Goal: Find specific page/section: Find specific page/section

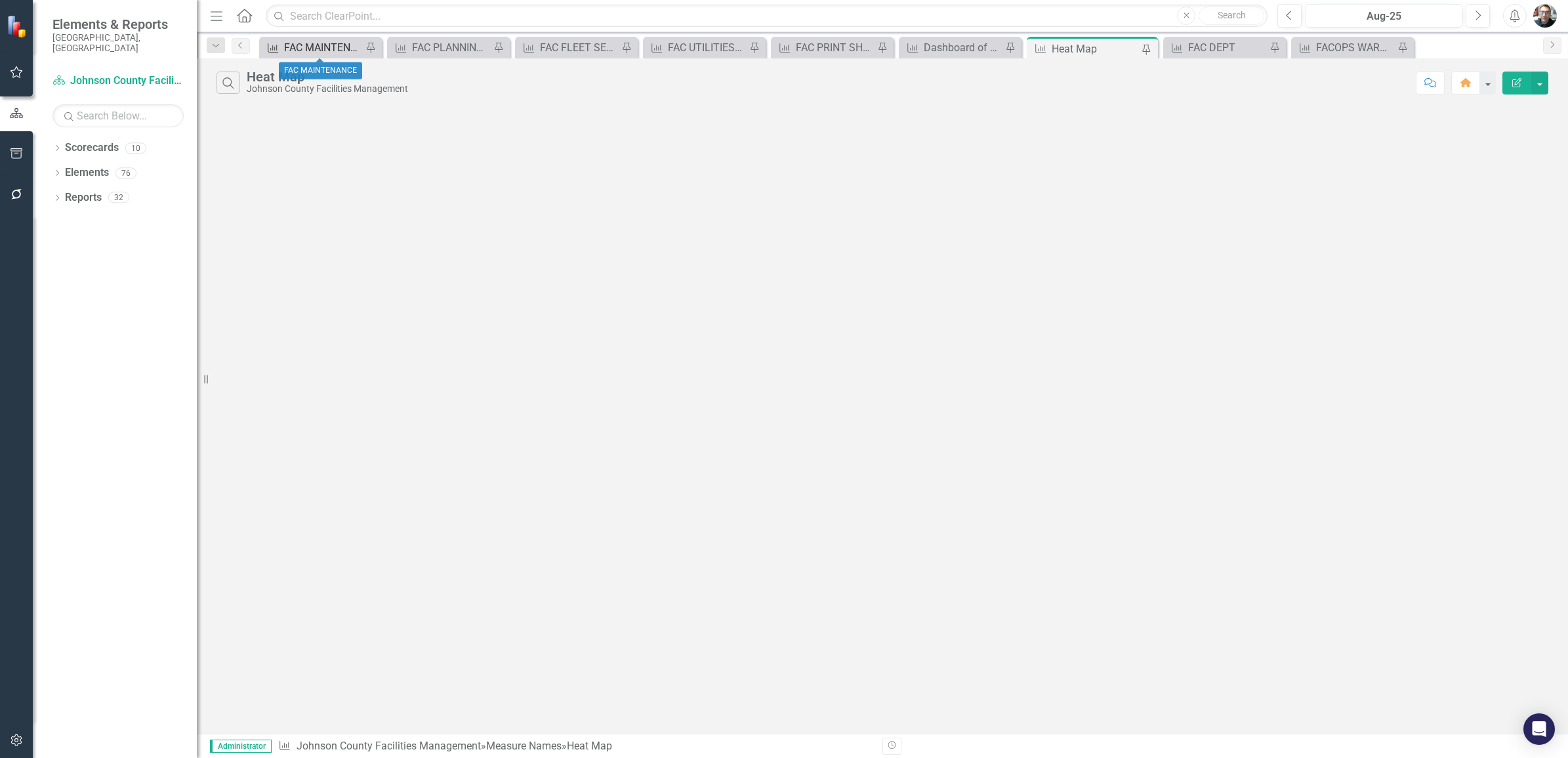
click at [327, 45] on div "FAC MAINTENANCE" at bounding box center [323, 48] width 78 height 16
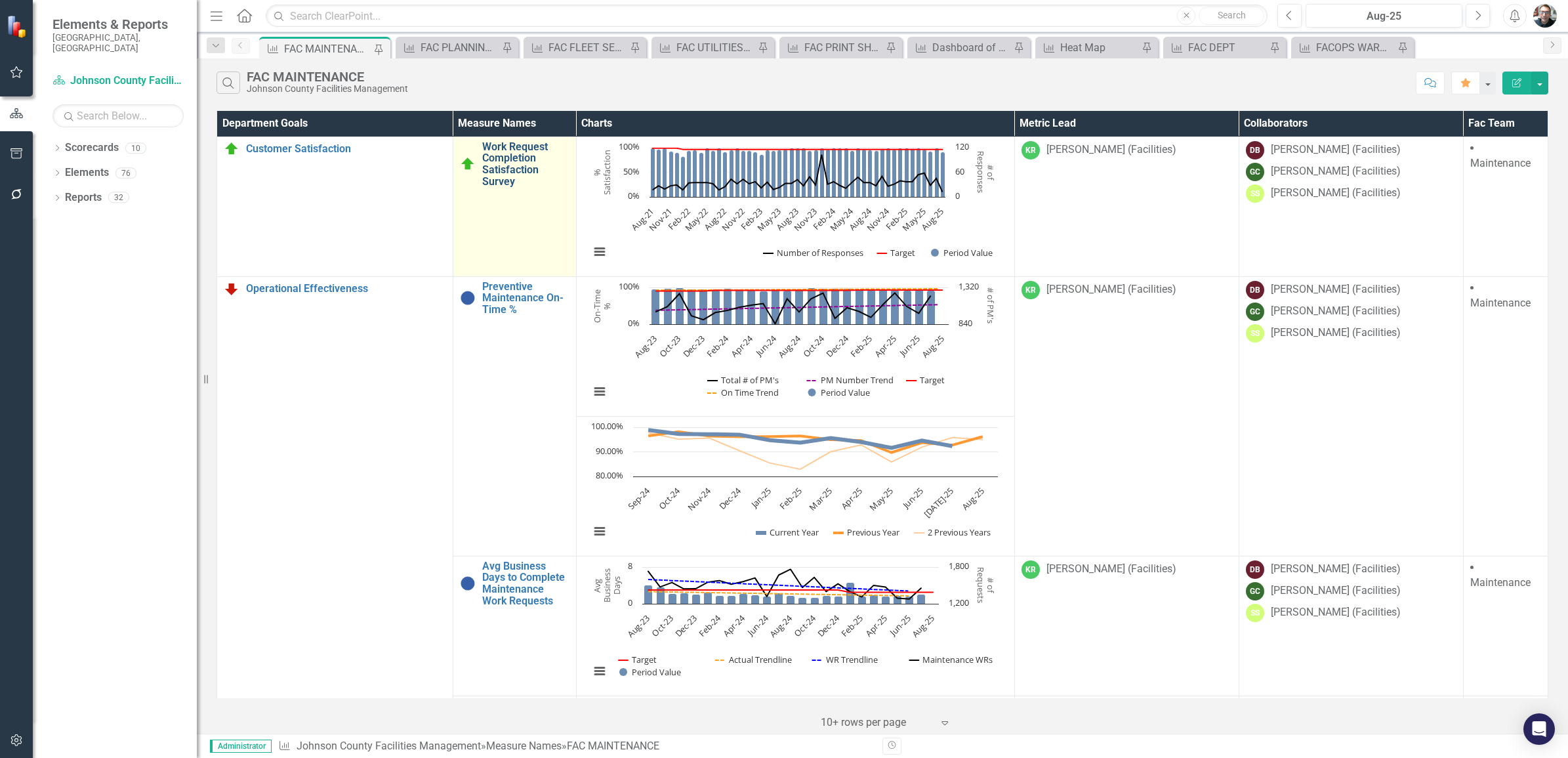
click at [510, 171] on link "Work Request Completion Satisfaction Survey" at bounding box center [525, 164] width 87 height 46
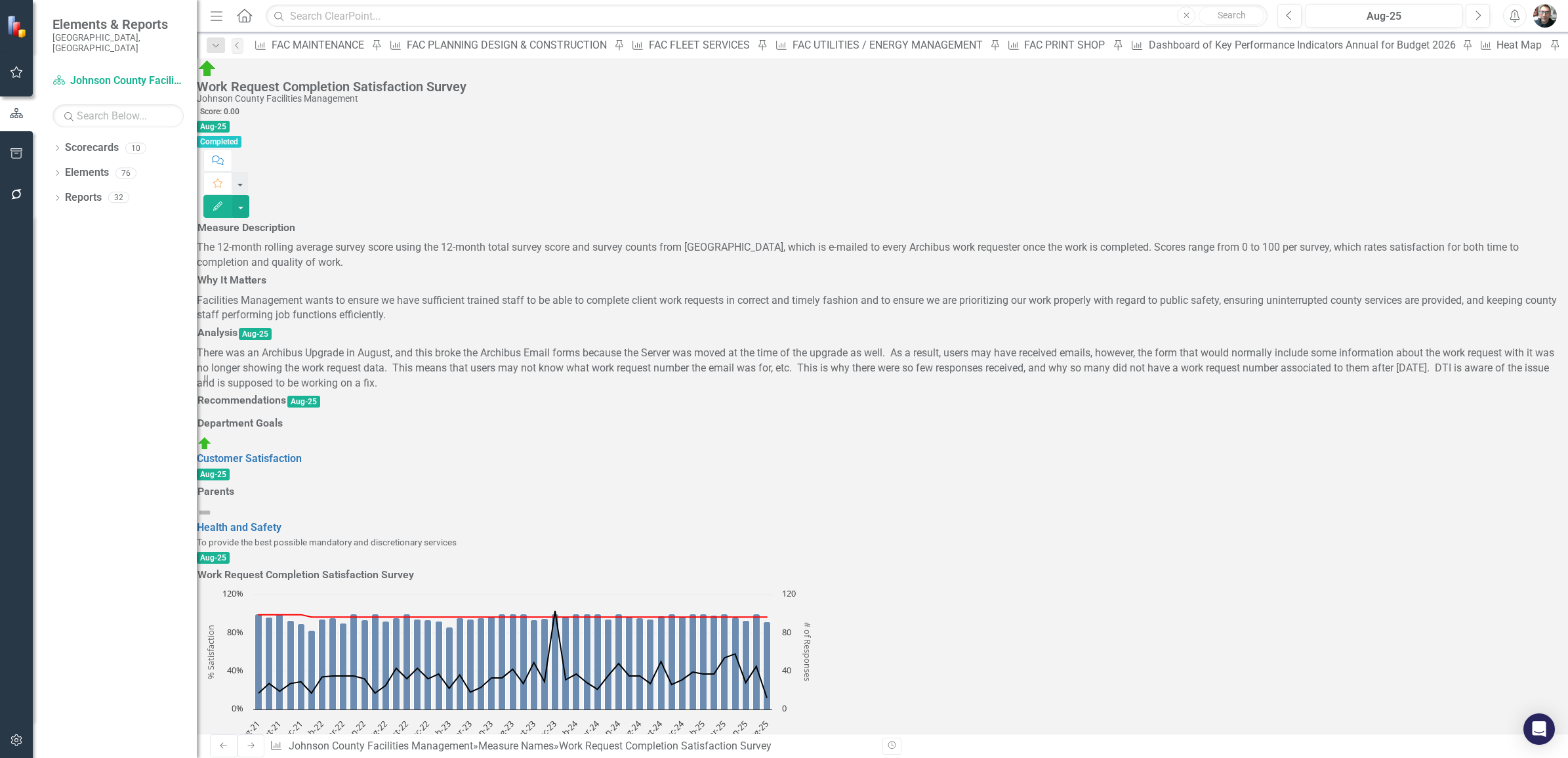
scroll to position [1230, 0]
click at [1496, 43] on div "Heat Map" at bounding box center [1521, 45] width 49 height 16
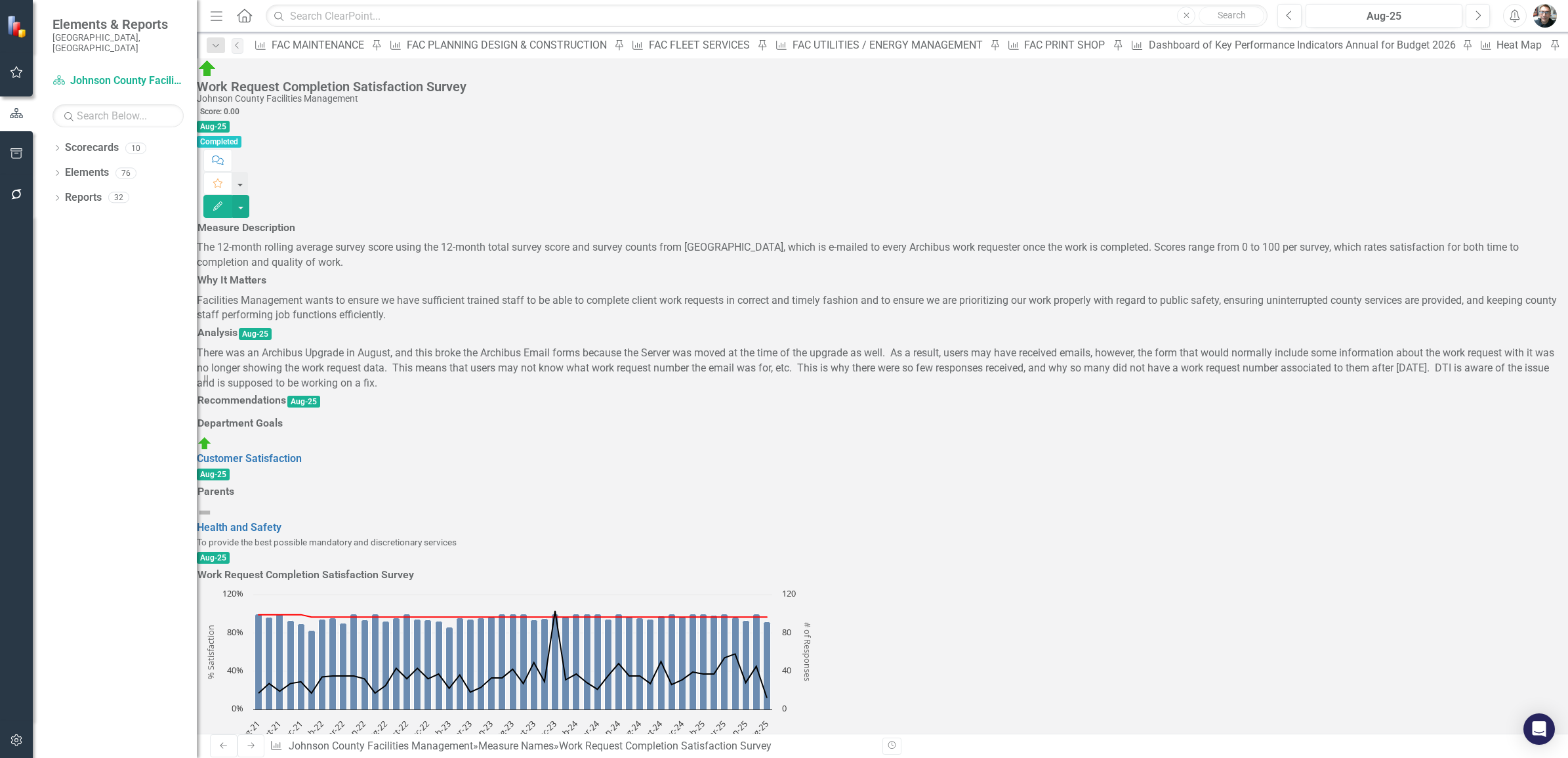
click at [500, 48] on icon "Pin" at bounding box center [505, 49] width 11 height 13
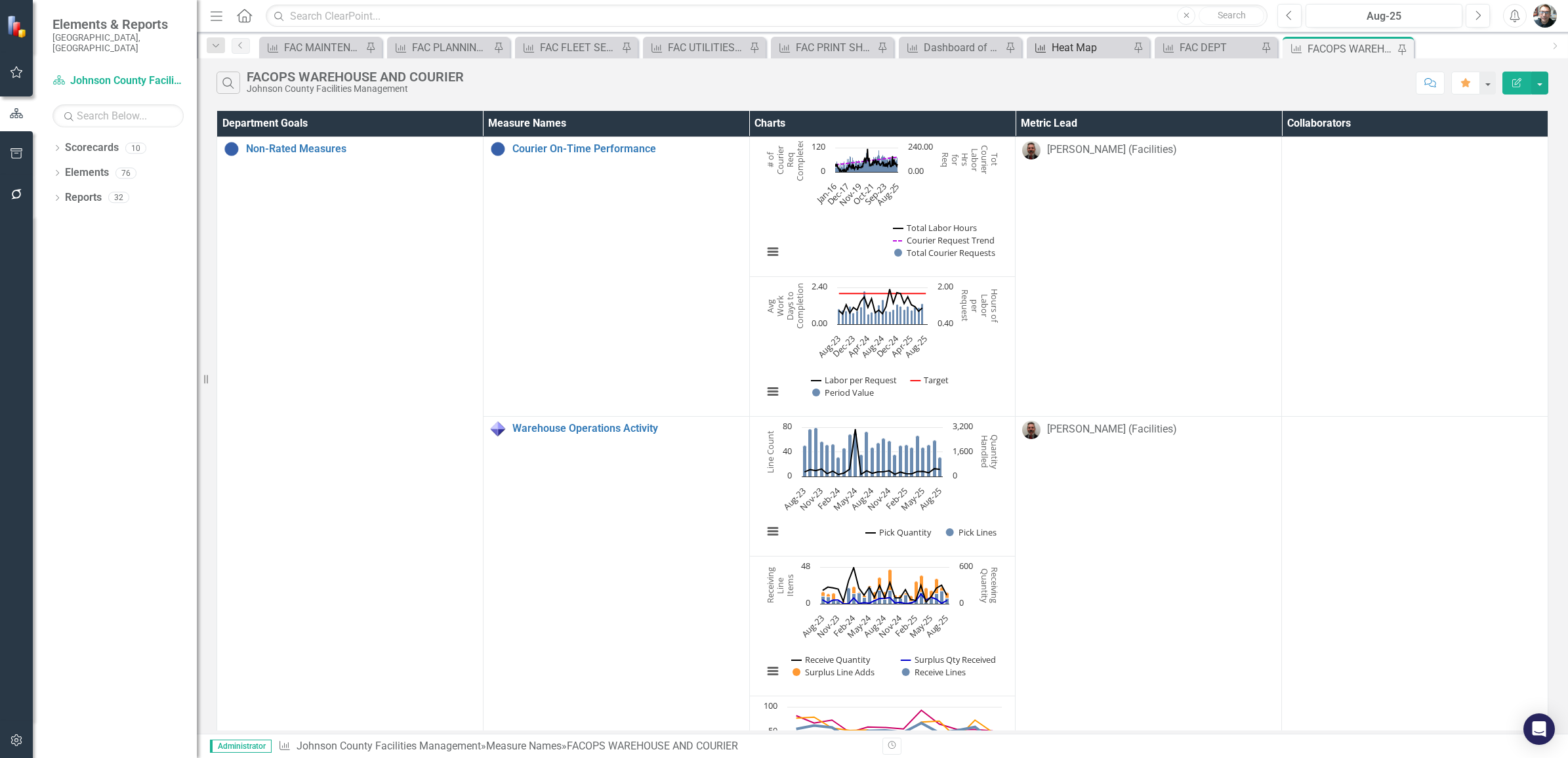
click at [1060, 48] on div "Heat Map" at bounding box center [1091, 48] width 78 height 16
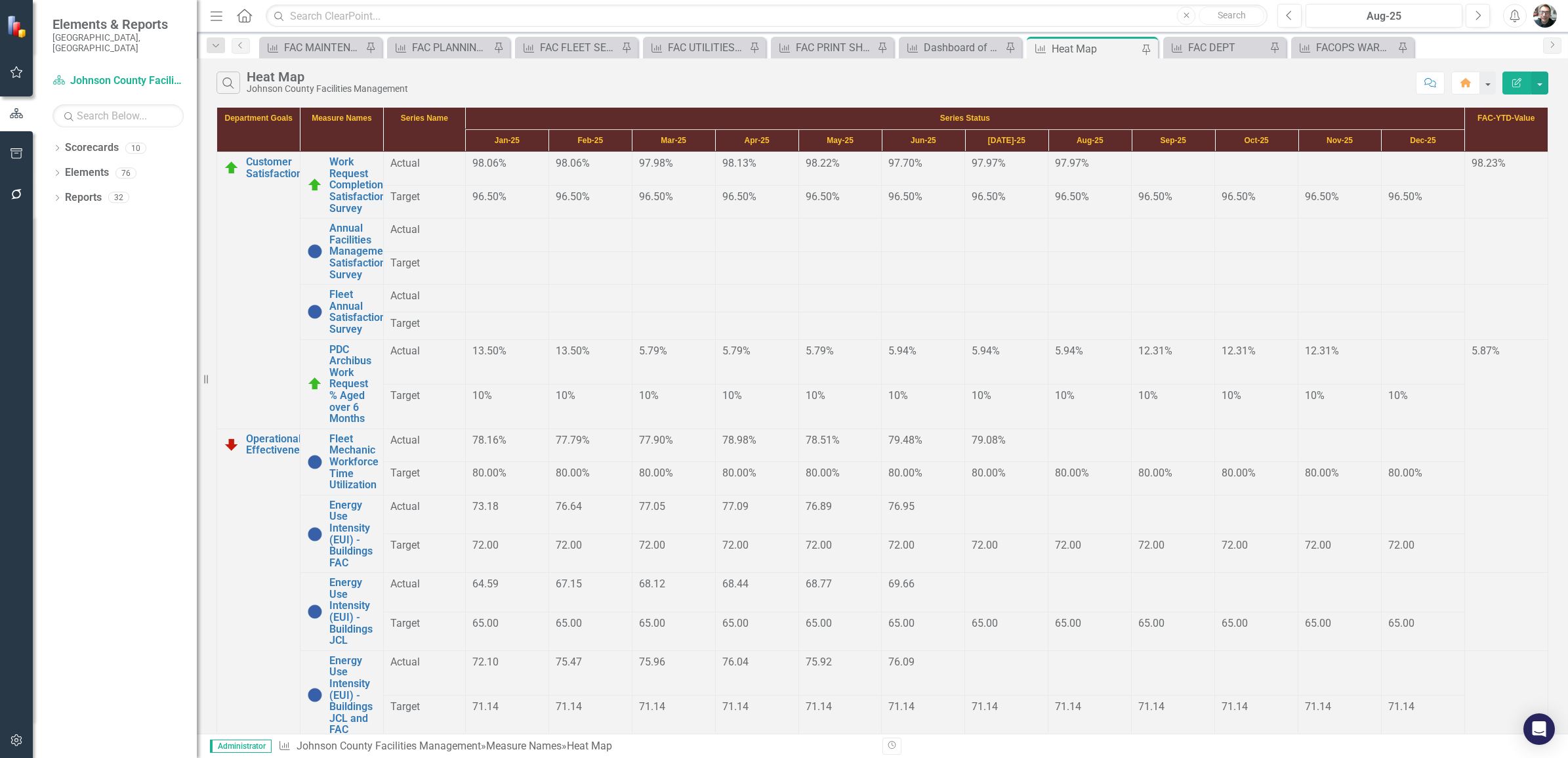
scroll to position [301, 0]
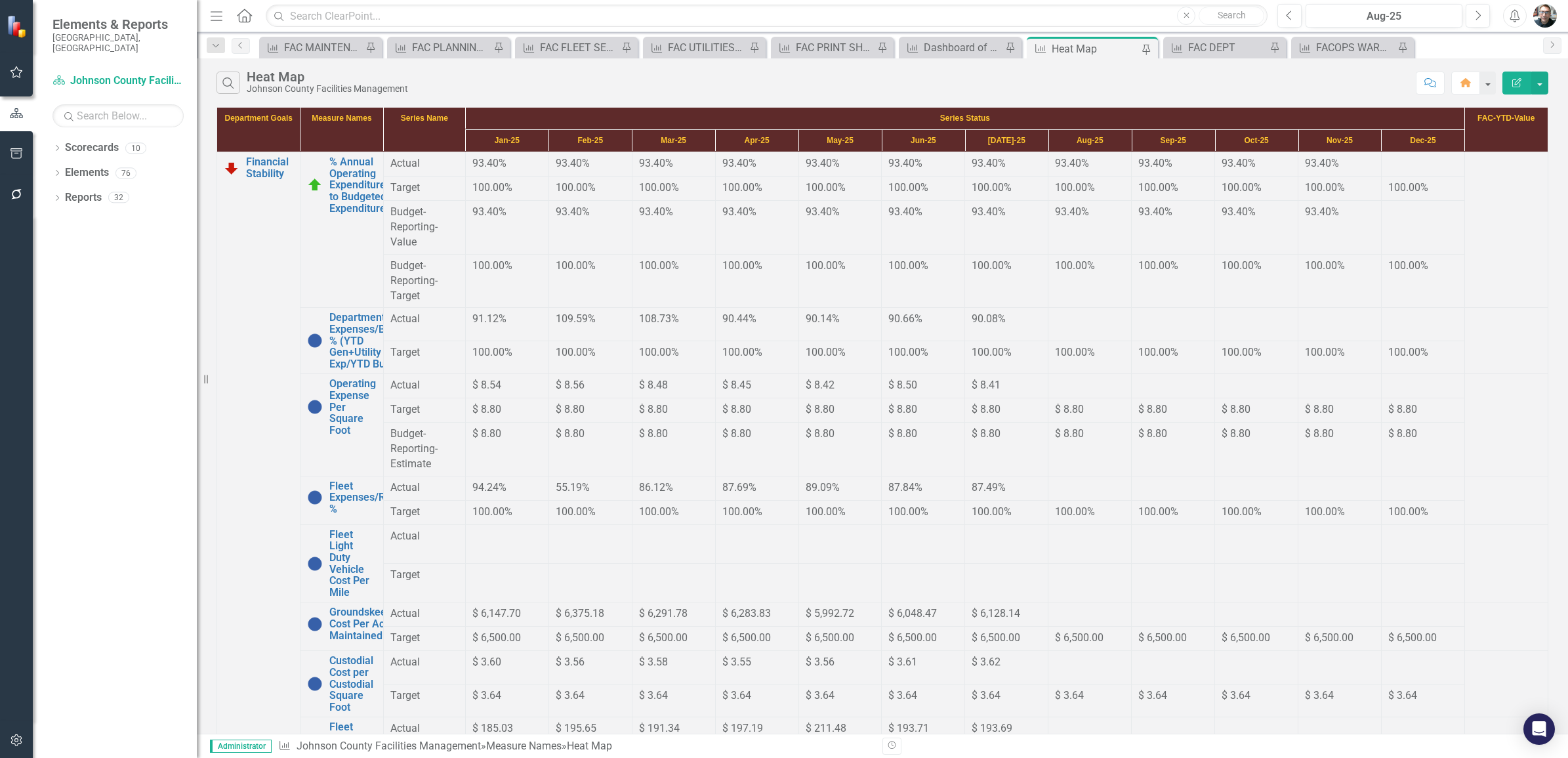
scroll to position [252, 0]
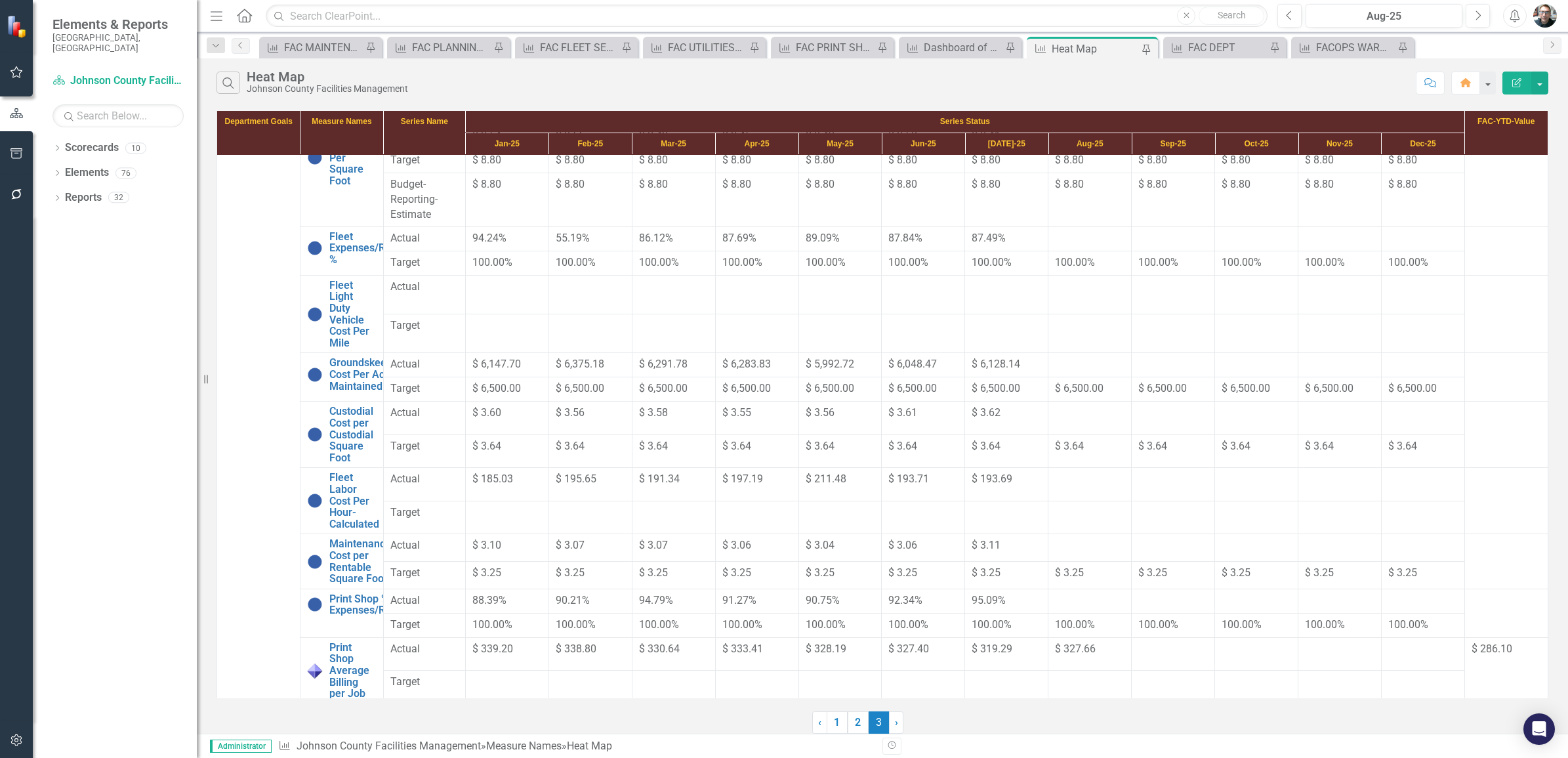
scroll to position [0, 0]
